Goal: Find specific page/section: Locate item on page

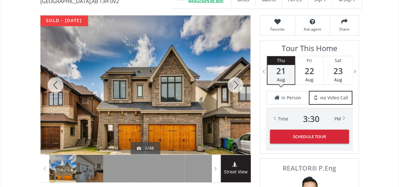
click at [236, 87] on div at bounding box center [235, 84] width 30 height 139
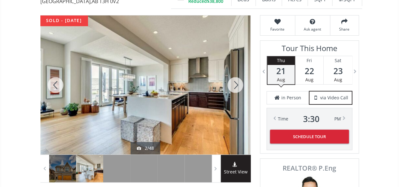
click at [236, 87] on div at bounding box center [235, 84] width 30 height 139
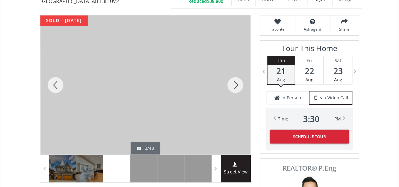
click at [236, 87] on div at bounding box center [235, 84] width 30 height 139
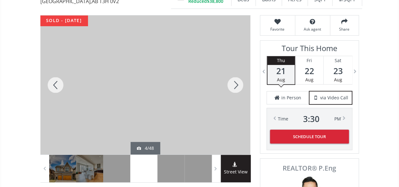
click at [236, 87] on div at bounding box center [235, 84] width 30 height 139
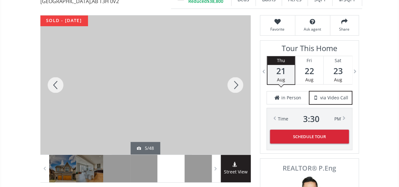
click at [236, 87] on div at bounding box center [235, 84] width 30 height 139
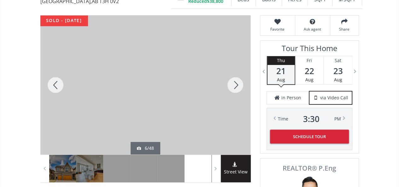
click at [237, 87] on div at bounding box center [235, 84] width 30 height 139
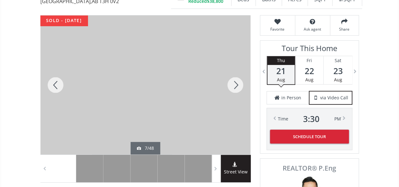
click at [237, 87] on div at bounding box center [235, 84] width 30 height 139
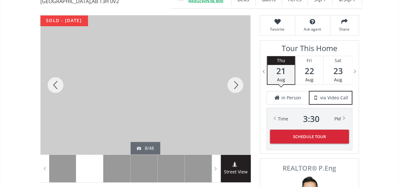
click at [237, 87] on div at bounding box center [235, 84] width 30 height 139
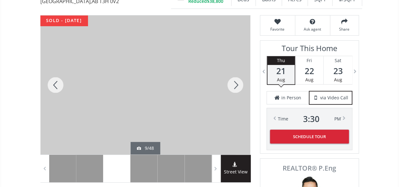
click at [237, 87] on div at bounding box center [235, 84] width 30 height 139
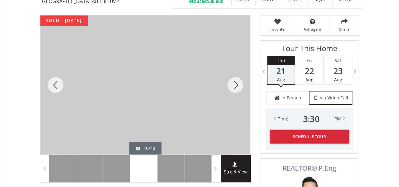
click at [237, 87] on div at bounding box center [235, 84] width 30 height 139
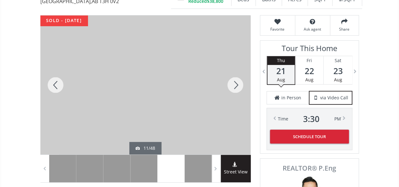
click at [237, 87] on div at bounding box center [235, 84] width 30 height 139
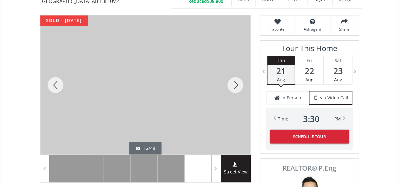
click at [237, 87] on div at bounding box center [235, 84] width 30 height 139
